Goal: Browse casually

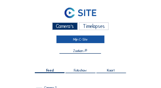
click at [72, 40] on link "Mijn C-Site" at bounding box center [80, 40] width 48 height 8
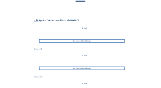
scroll to position [136, 0]
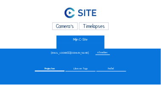
click at [68, 26] on div "Camera's" at bounding box center [65, 26] width 26 height 8
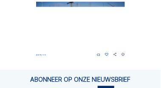
scroll to position [390, 0]
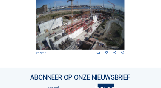
click at [72, 29] on img at bounding box center [80, 25] width 89 height 50
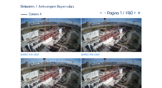
scroll to position [59, 0]
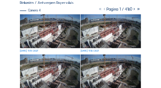
click at [53, 37] on img at bounding box center [50, 30] width 60 height 33
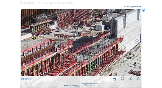
drag, startPoint x: 111, startPoint y: 28, endPoint x: 34, endPoint y: 54, distance: 81.8
click at [34, 54] on img at bounding box center [81, 42] width 120 height 67
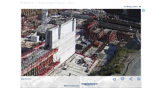
drag, startPoint x: 91, startPoint y: 42, endPoint x: 35, endPoint y: 47, distance: 56.1
click at [28, 53] on img at bounding box center [81, 42] width 120 height 67
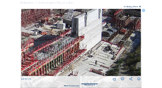
drag, startPoint x: 39, startPoint y: 45, endPoint x: 65, endPoint y: 33, distance: 29.0
click at [65, 33] on img at bounding box center [81, 42] width 120 height 67
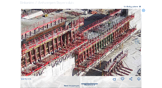
drag, startPoint x: 48, startPoint y: 45, endPoint x: 102, endPoint y: 20, distance: 60.1
click at [102, 20] on img at bounding box center [81, 42] width 120 height 67
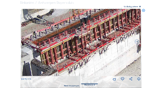
drag, startPoint x: 46, startPoint y: 45, endPoint x: 58, endPoint y: 38, distance: 13.7
click at [104, 26] on img at bounding box center [81, 42] width 120 height 67
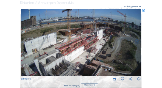
click at [55, 41] on img at bounding box center [81, 42] width 120 height 67
click at [46, 60] on img at bounding box center [81, 42] width 120 height 67
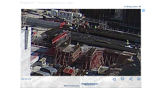
drag, startPoint x: 120, startPoint y: 28, endPoint x: 63, endPoint y: 36, distance: 57.7
click at [63, 36] on img at bounding box center [81, 42] width 120 height 67
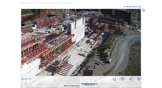
drag, startPoint x: 52, startPoint y: 44, endPoint x: 85, endPoint y: 28, distance: 37.5
click at [85, 28] on img at bounding box center [81, 42] width 120 height 67
